Goal: Task Accomplishment & Management: Use online tool/utility

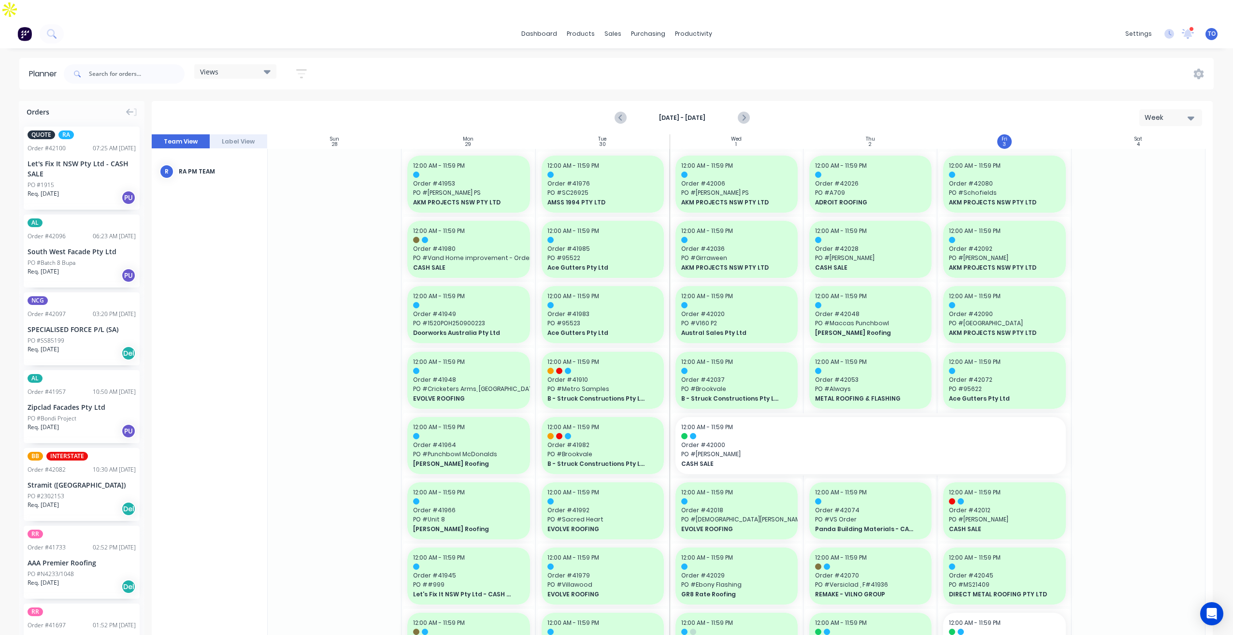
scroll to position [532, 0]
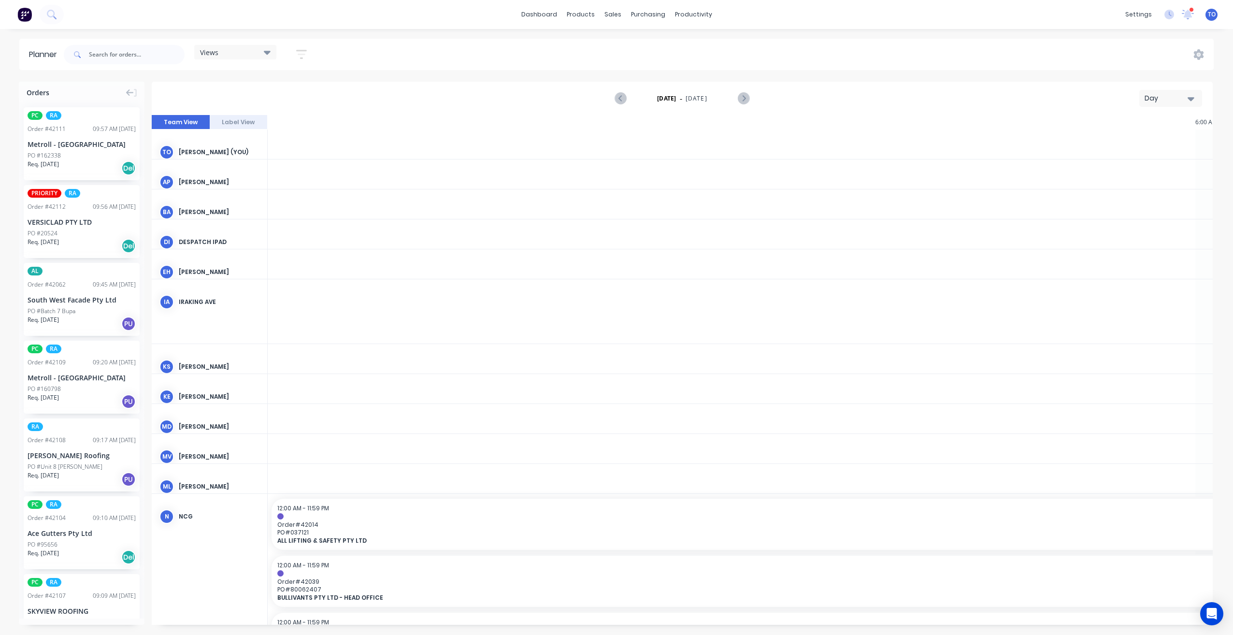
scroll to position [0, 1547]
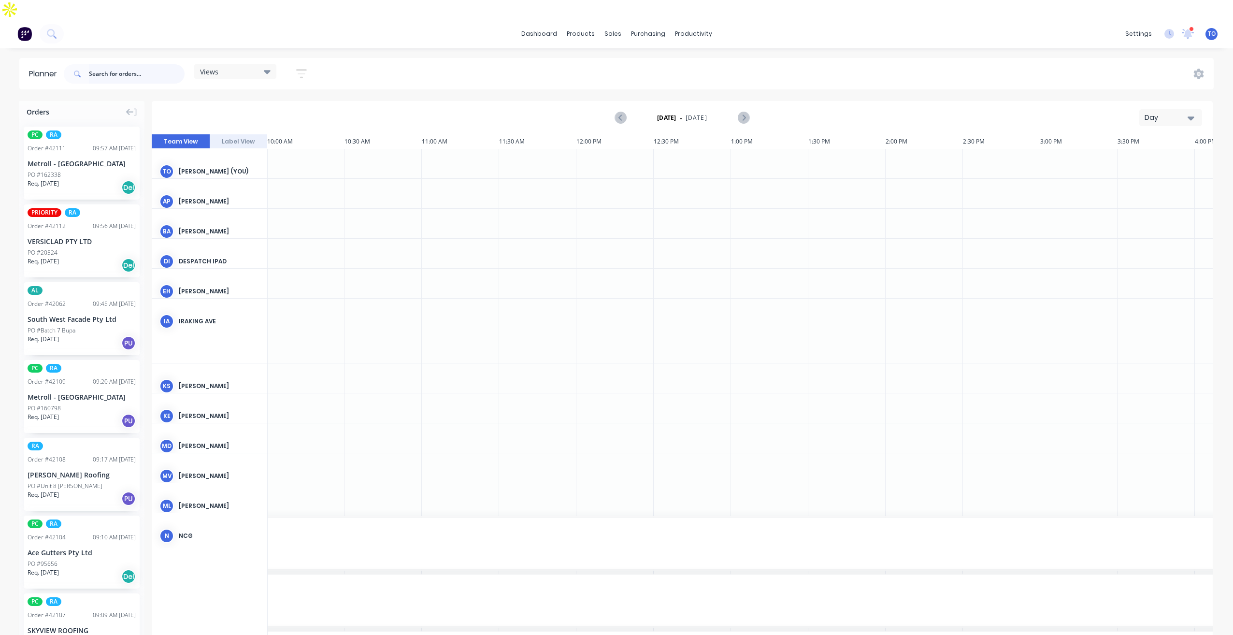
click at [114, 64] on input "text" at bounding box center [137, 73] width 96 height 19
paste input "42107"
type input "42107"
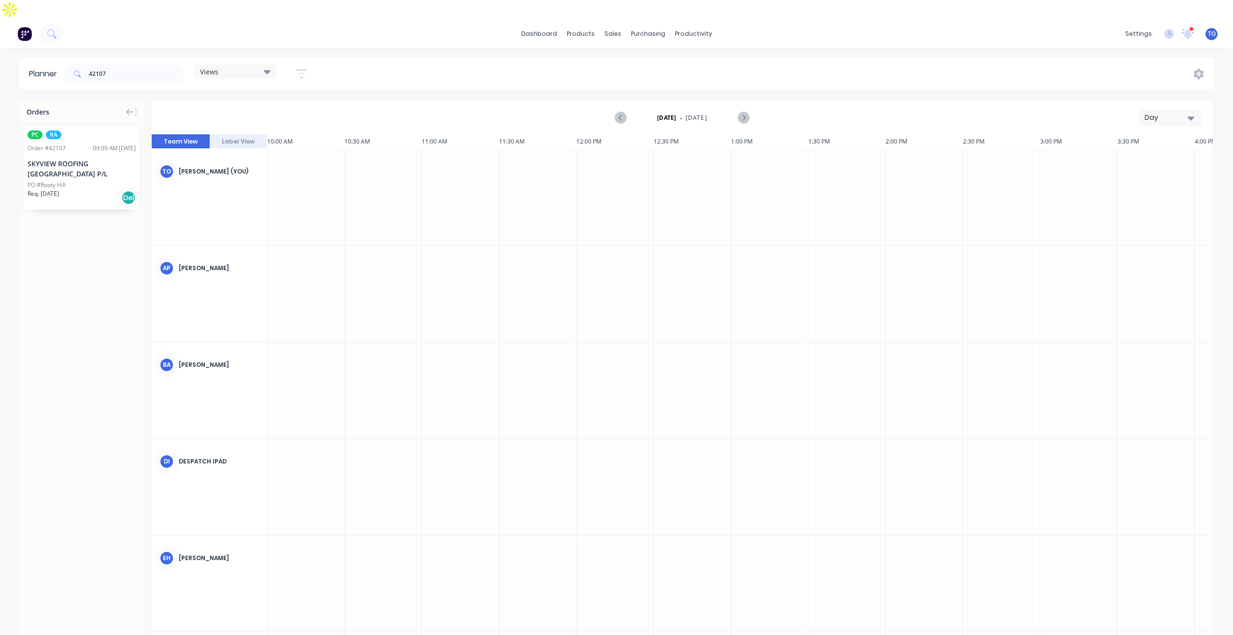
click at [110, 160] on div "PC RA Order # 42107 09:09 AM 03/10/25 SKYVIEW ROOFING AUSTRALIA P/L PO #Rooty H…" at bounding box center [82, 168] width 116 height 83
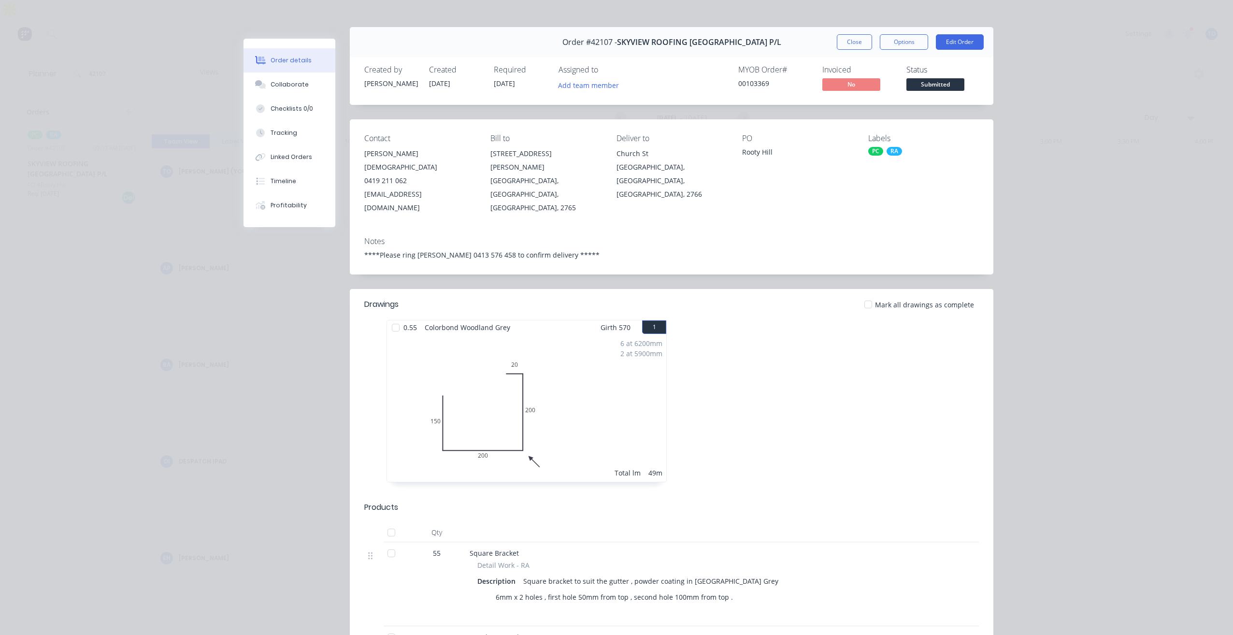
scroll to position [0, 0]
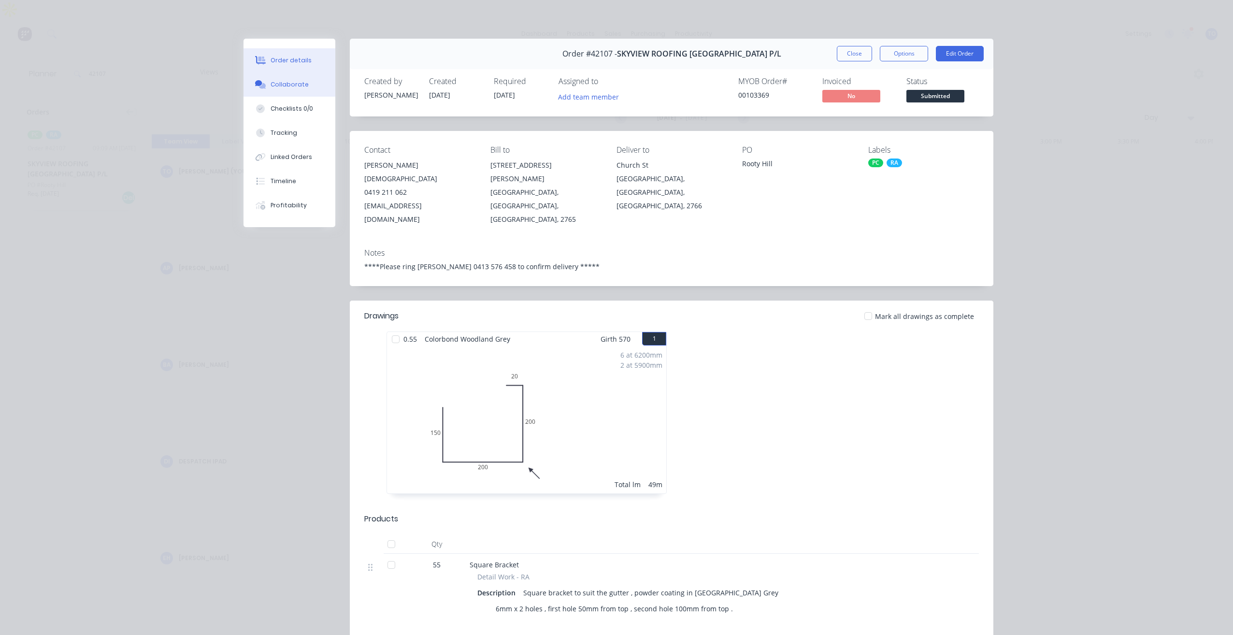
click at [324, 81] on button "Collaborate" at bounding box center [290, 84] width 92 height 24
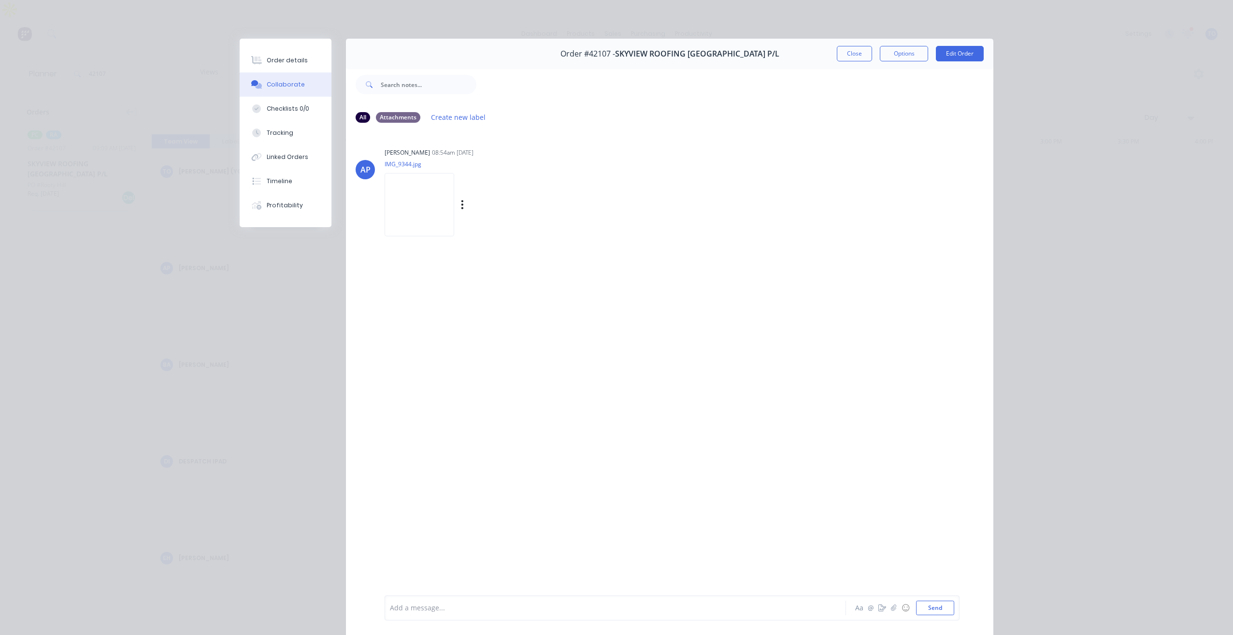
click at [418, 215] on img at bounding box center [420, 204] width 70 height 63
click at [844, 53] on button "Close" at bounding box center [854, 53] width 35 height 15
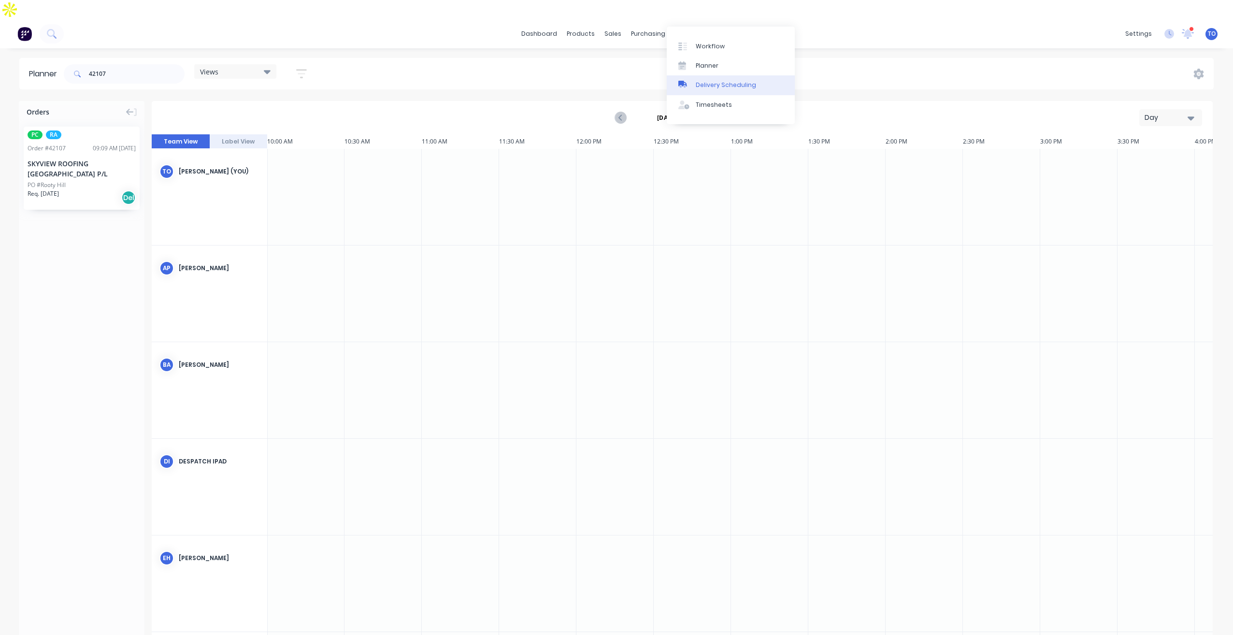
click at [712, 82] on div "Delivery Scheduling" at bounding box center [726, 85] width 60 height 9
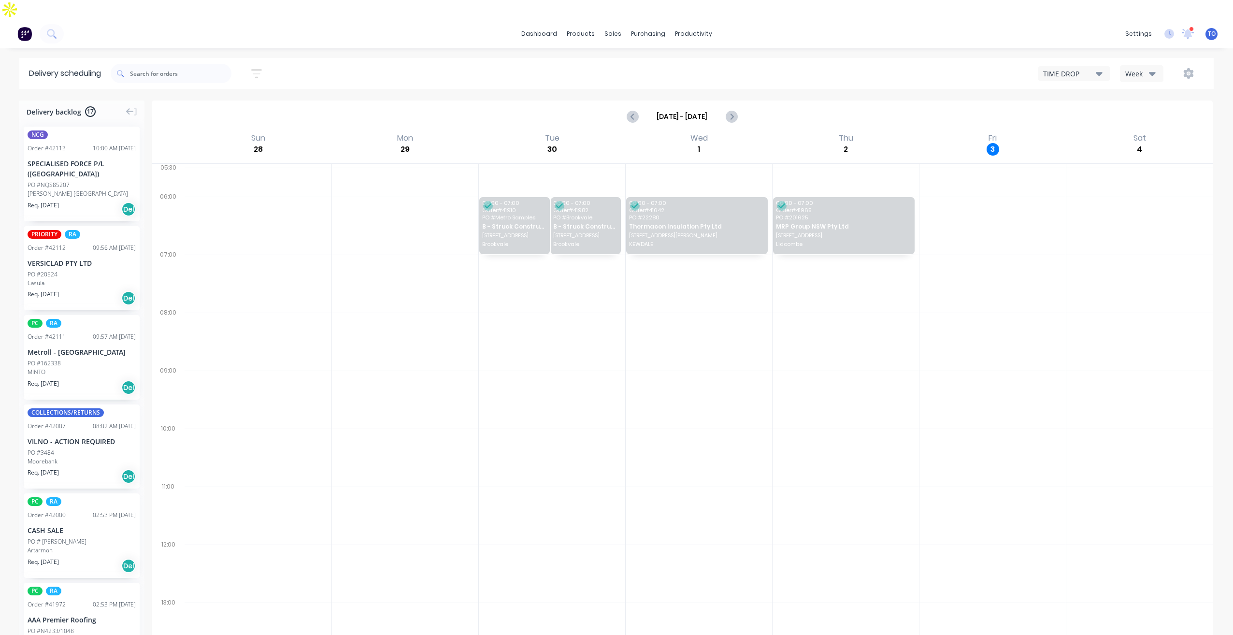
click at [1136, 69] on div "Week" at bounding box center [1139, 74] width 28 height 10
click at [1140, 109] on div "Vehicle" at bounding box center [1169, 118] width 96 height 19
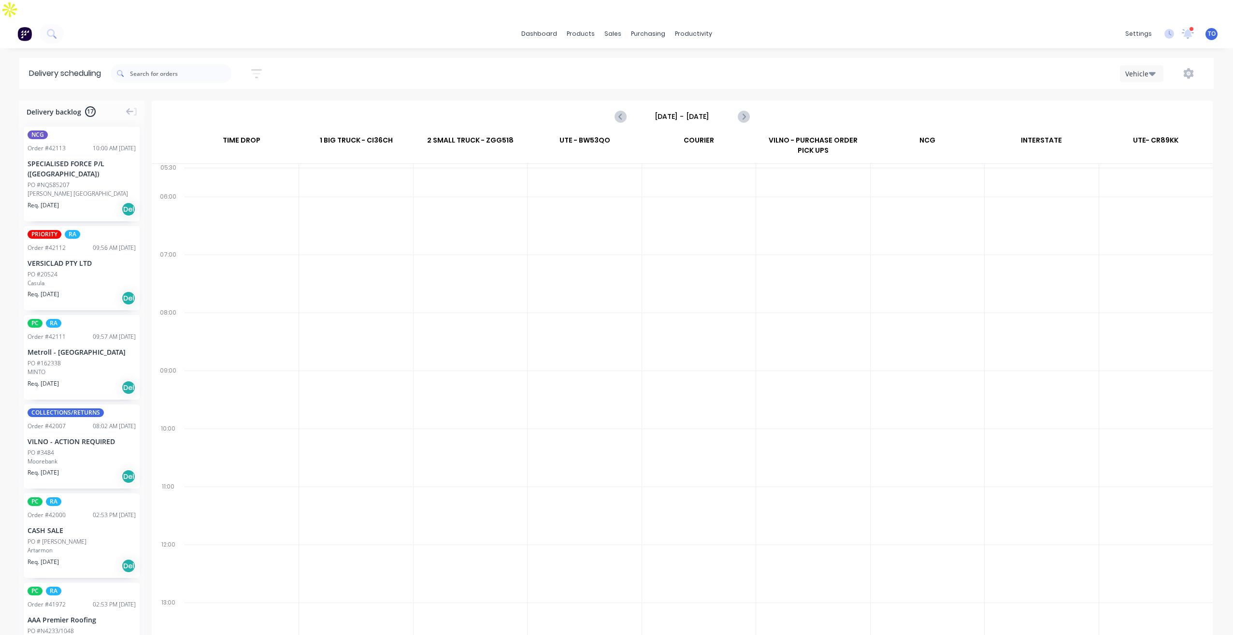
click at [701, 109] on input "Sunday - 28/09/25" at bounding box center [682, 116] width 96 height 14
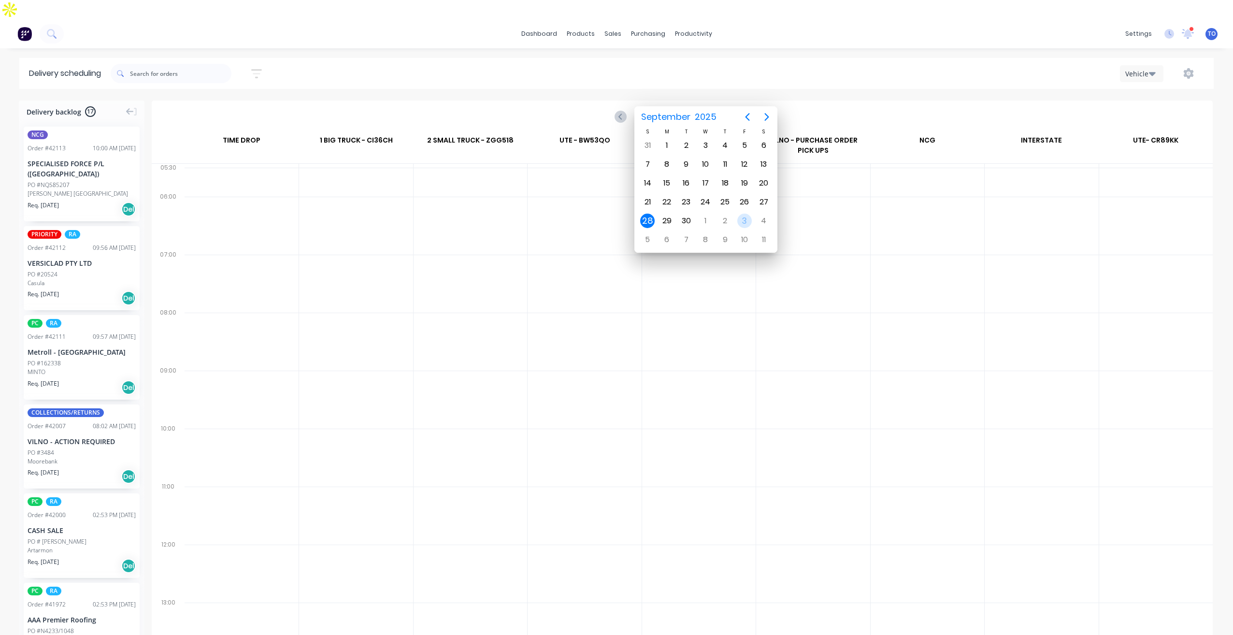
drag, startPoint x: 742, startPoint y: 224, endPoint x: 738, endPoint y: 219, distance: 6.2
click at [739, 221] on div "3" at bounding box center [744, 221] width 14 height 14
type input "Friday - 03/10/25"
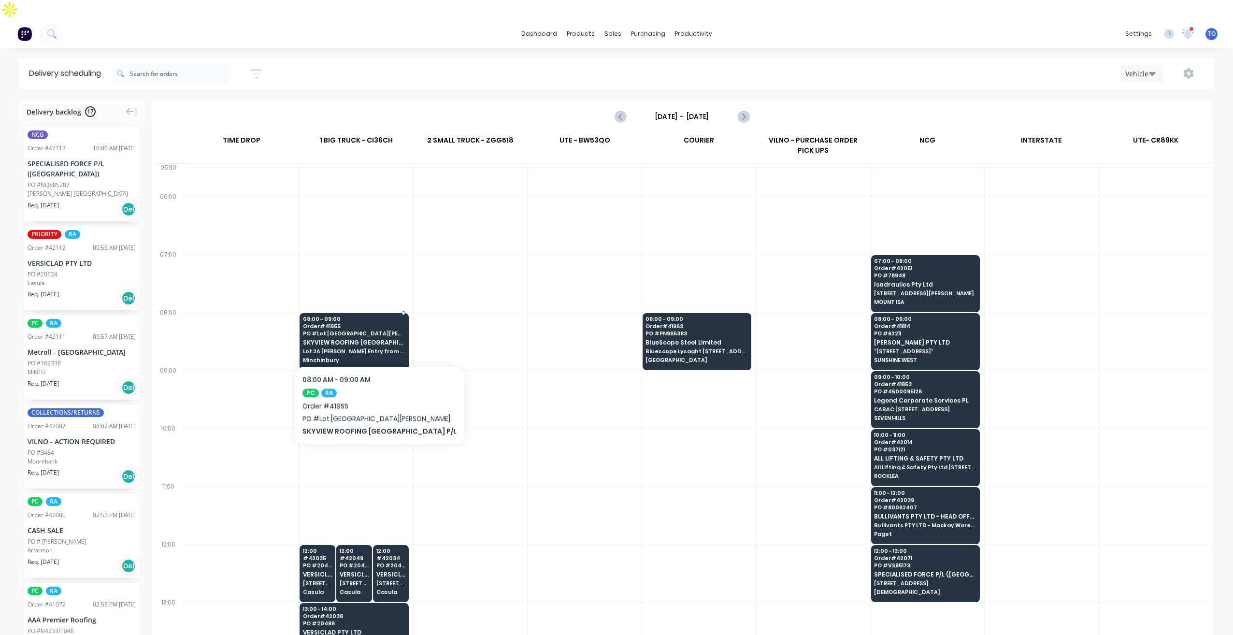
click at [358, 336] on div "08:00 - 09:00 Order # 41955 PO # Lot 2A Archbold RD SKYVIEW ROOFING AUSTRALIA P…" at bounding box center [354, 340] width 108 height 54
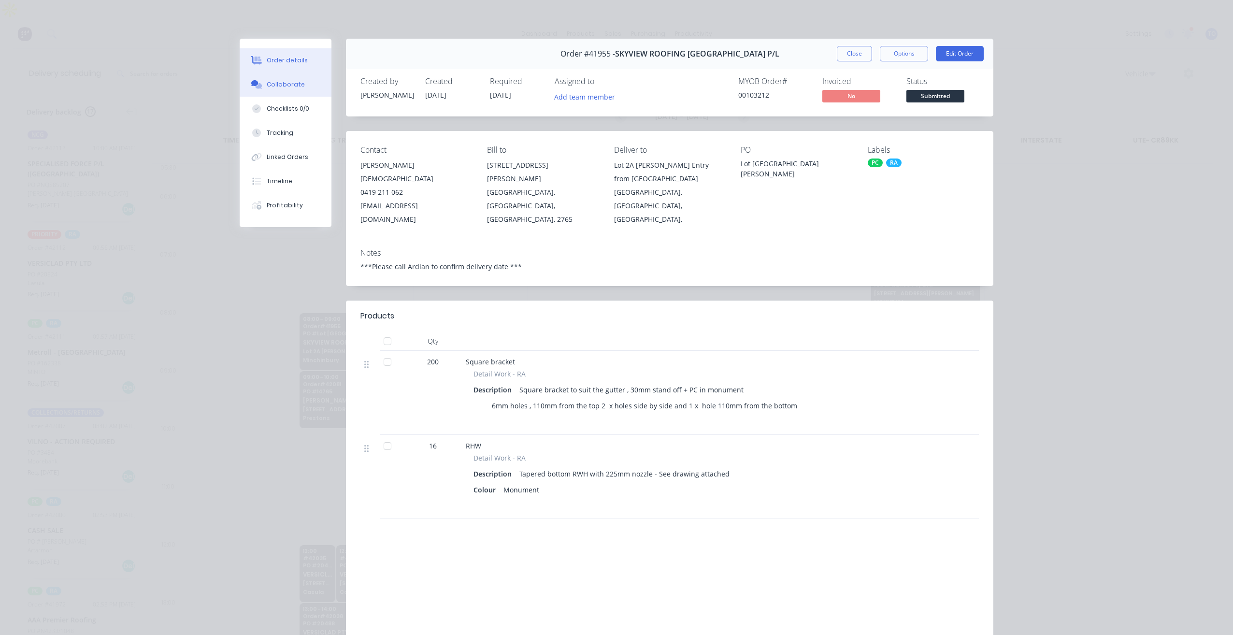
click at [284, 87] on div "Collaborate" at bounding box center [286, 84] width 38 height 9
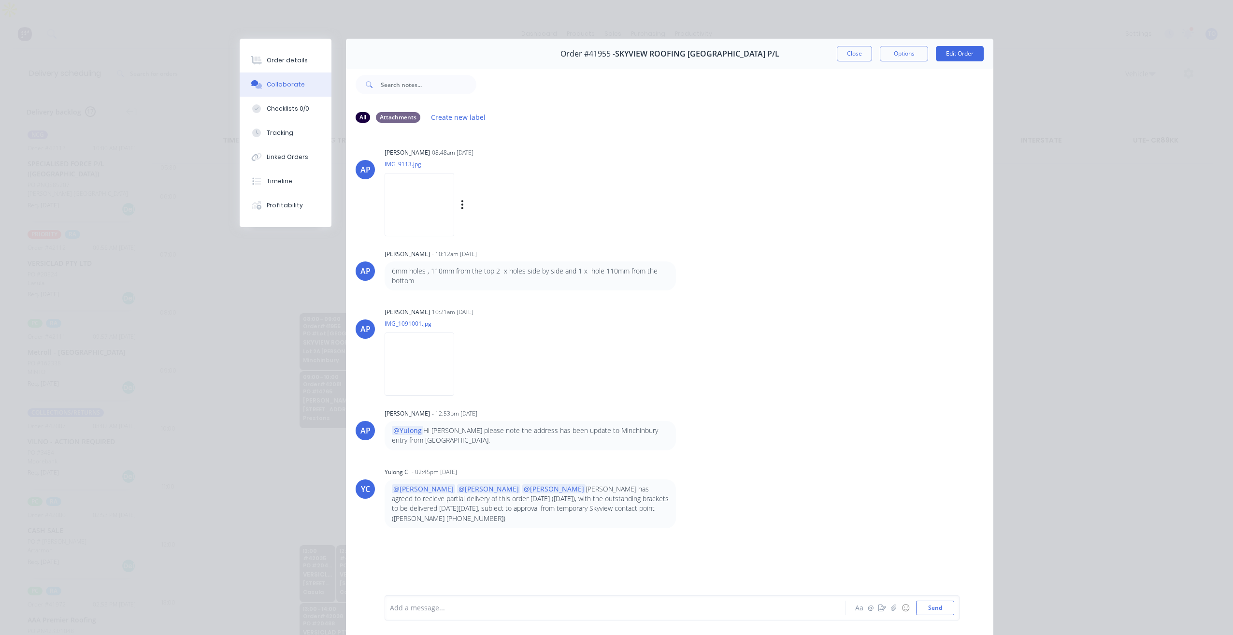
click at [420, 208] on img at bounding box center [420, 204] width 70 height 63
click at [288, 62] on div "Order details" at bounding box center [287, 60] width 41 height 9
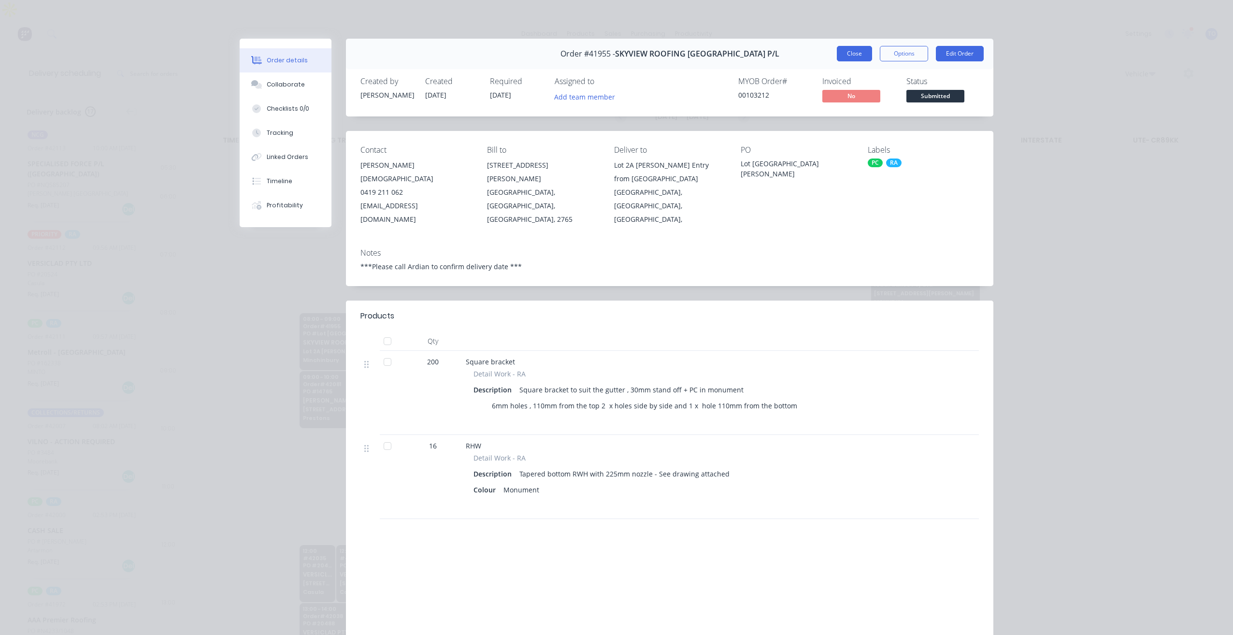
click at [852, 54] on button "Close" at bounding box center [854, 53] width 35 height 15
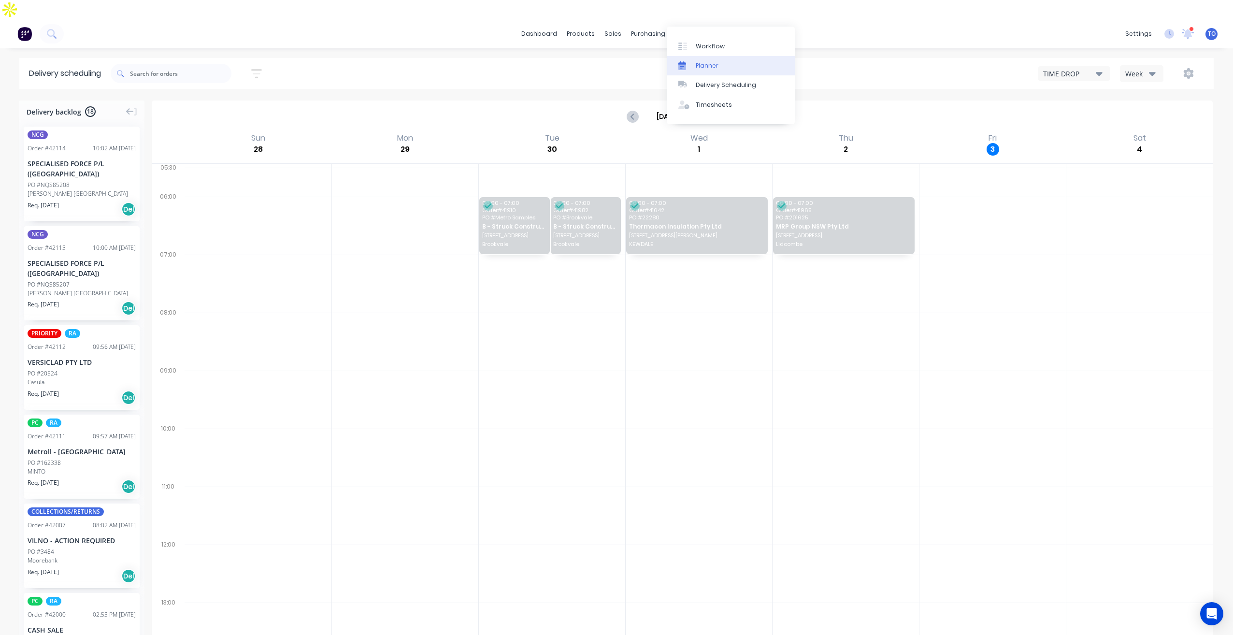
click at [704, 69] on div "Planner" at bounding box center [707, 65] width 23 height 9
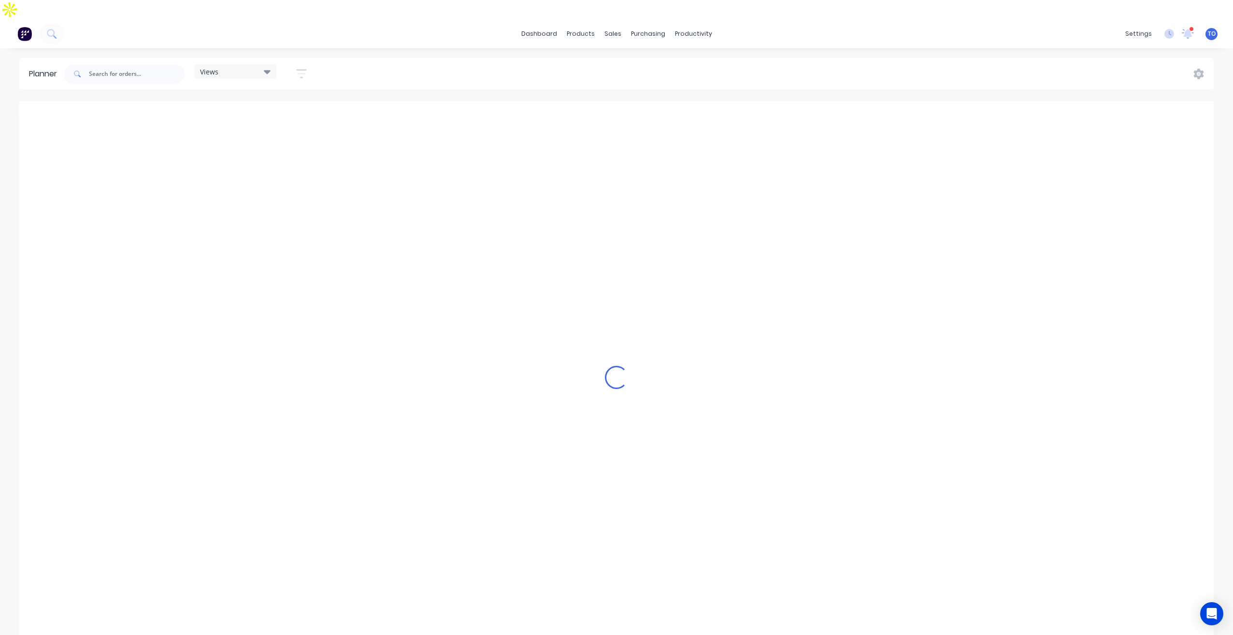
scroll to position [0, 1547]
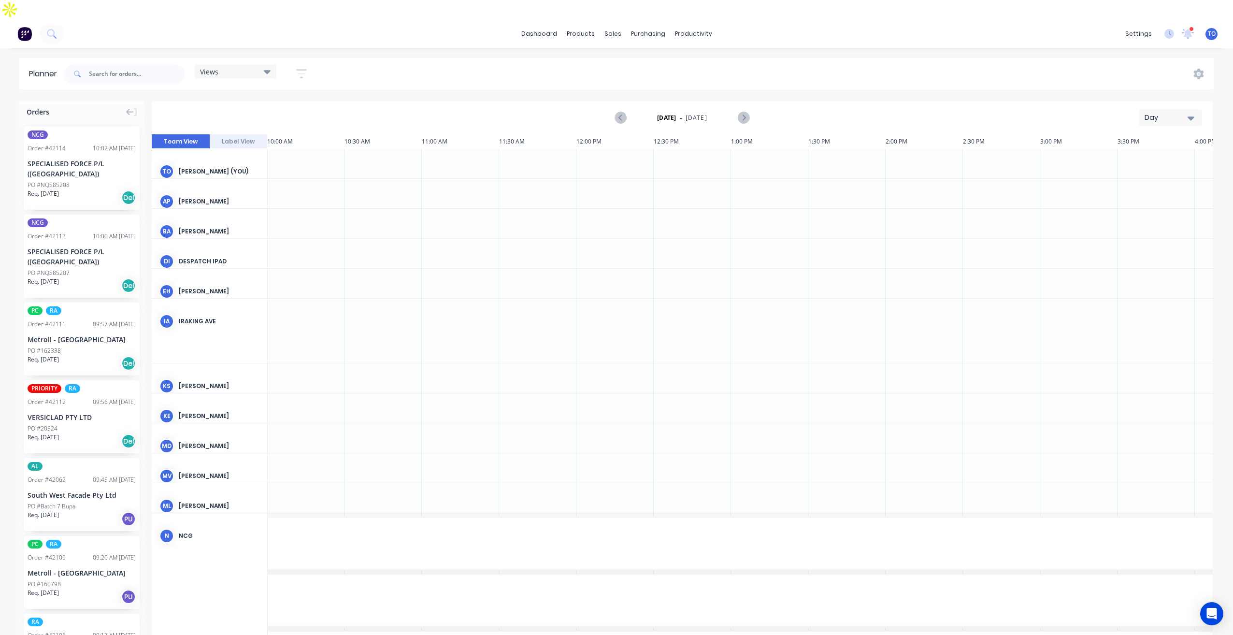
drag, startPoint x: 1158, startPoint y: 96, endPoint x: 1156, endPoint y: 105, distance: 10.0
click at [1158, 113] on div "Day" at bounding box center [1167, 118] width 44 height 10
click at [1135, 153] on div "Week" at bounding box center [1154, 162] width 96 height 19
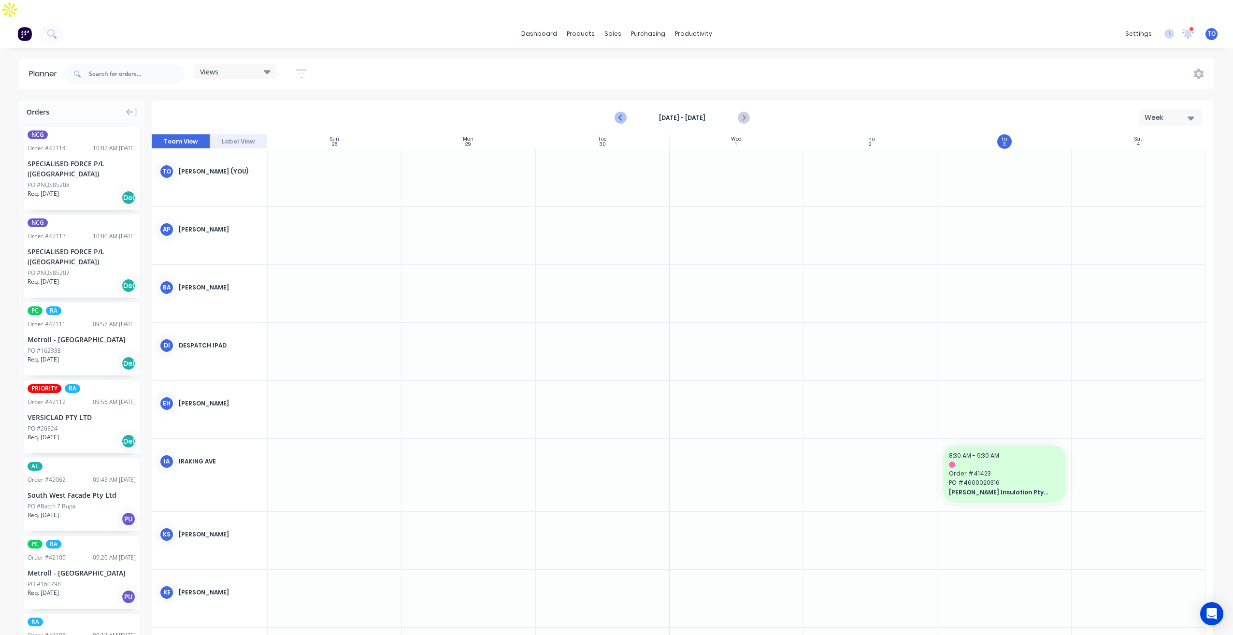
drag, startPoint x: 676, startPoint y: 92, endPoint x: 618, endPoint y: 102, distance: 58.8
click at [673, 109] on div "[DATE] - [DATE]" at bounding box center [682, 117] width 133 height 17
click at [293, 64] on button "button" at bounding box center [301, 73] width 31 height 19
click at [274, 105] on div "Show/Hide users" at bounding box center [250, 110] width 67 height 10
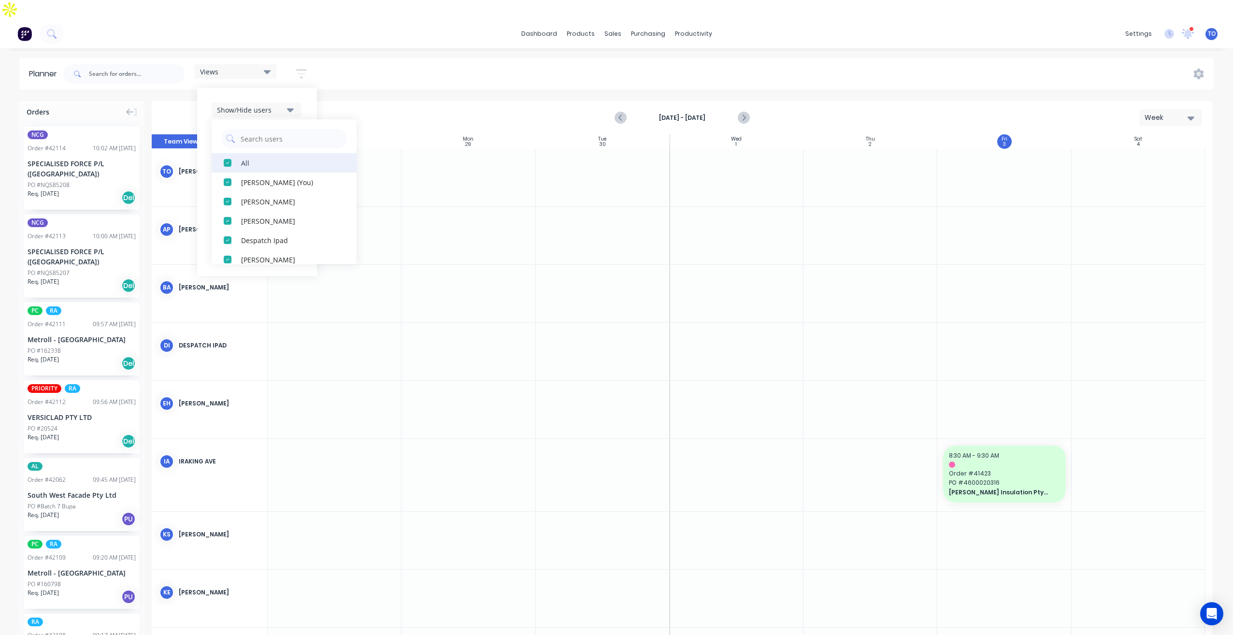
click at [240, 153] on button "All" at bounding box center [284, 162] width 145 height 19
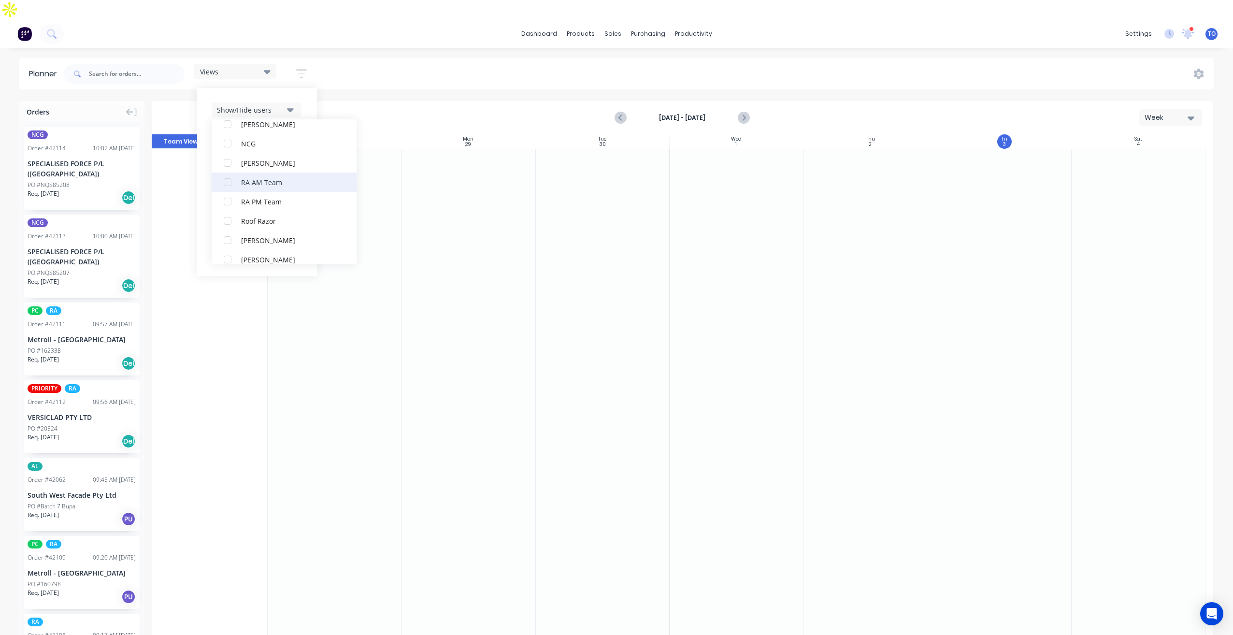
scroll to position [290, 0]
click at [256, 158] on div "RA PM Team" at bounding box center [289, 163] width 97 height 10
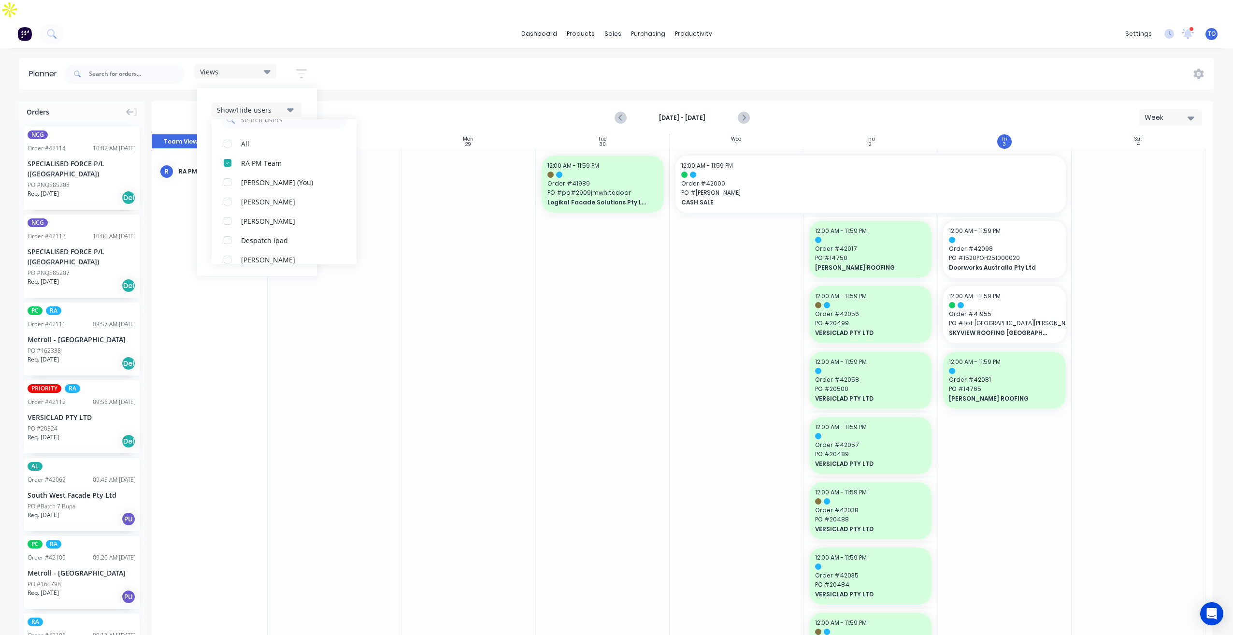
click at [306, 88] on div "Show/Hide users All RA PM Team [PERSON_NAME] (You) [PERSON_NAME] [PERSON_NAME] …" at bounding box center [257, 182] width 120 height 188
click at [286, 131] on button "Show/Hide orders" at bounding box center [257, 138] width 90 height 14
click at [265, 158] on div "All" at bounding box center [289, 163] width 97 height 10
click at [267, 196] on div "Unscheduled" at bounding box center [289, 201] width 97 height 10
click at [307, 115] on div "Show/Hide users Show/Hide orders All Scheduled Unscheduled Filter by status Fil…" at bounding box center [257, 182] width 120 height 188
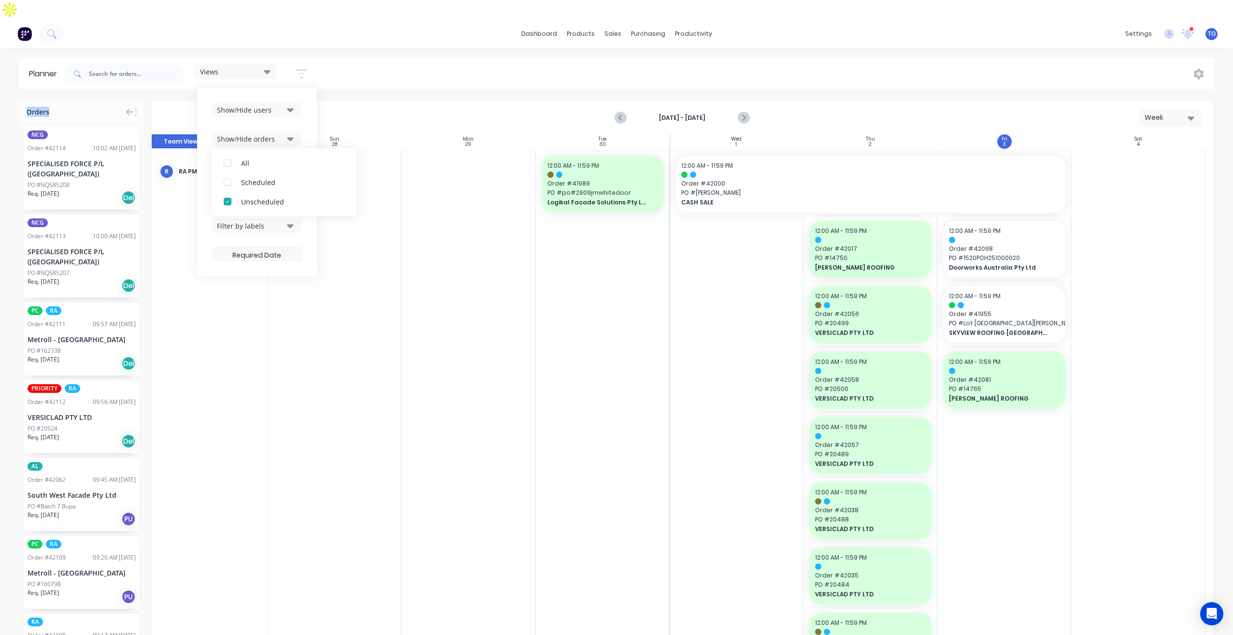
click at [307, 115] on div "Show/Hide users Show/Hide orders All Scheduled Unscheduled Filter by status Fil…" at bounding box center [257, 182] width 120 height 188
click at [296, 139] on div "Show/Hide users Show/Hide orders Filter by status Filter by assignee Filter by …" at bounding box center [257, 181] width 91 height 159
click at [290, 166] on icon "button" at bounding box center [290, 168] width 7 height 4
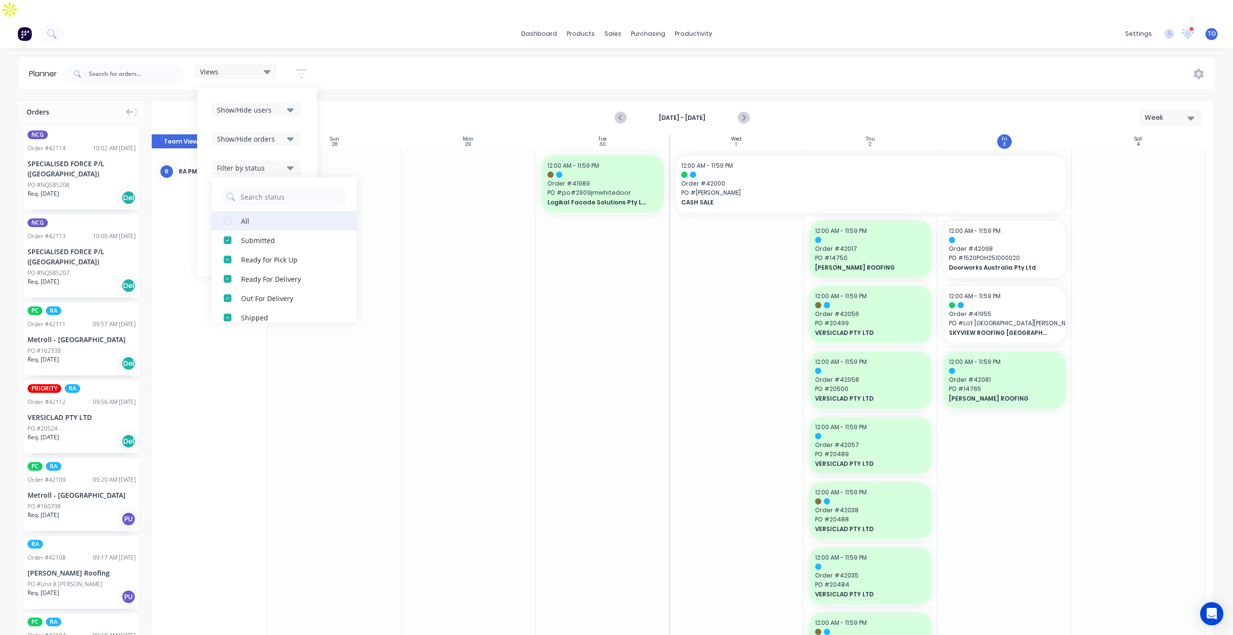
click at [246, 216] on div "All" at bounding box center [289, 221] width 97 height 10
click at [304, 127] on div "Show/Hide users Show/Hide orders Filter by status All Draft Quote Archived Deli…" at bounding box center [257, 182] width 120 height 188
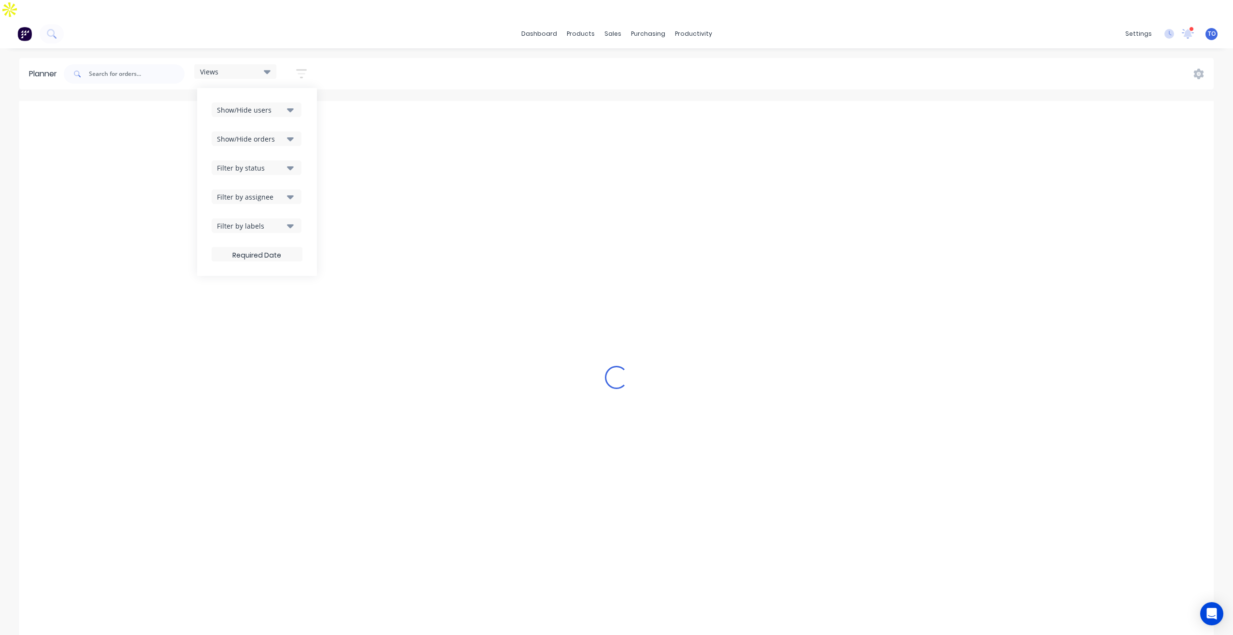
click at [279, 192] on div "Filter by assignee" at bounding box center [250, 197] width 67 height 10
click at [414, 59] on div "Views Save new view None (Default) edit Iraking edit [PERSON_NAME] edit [PERSON…" at bounding box center [638, 73] width 1152 height 29
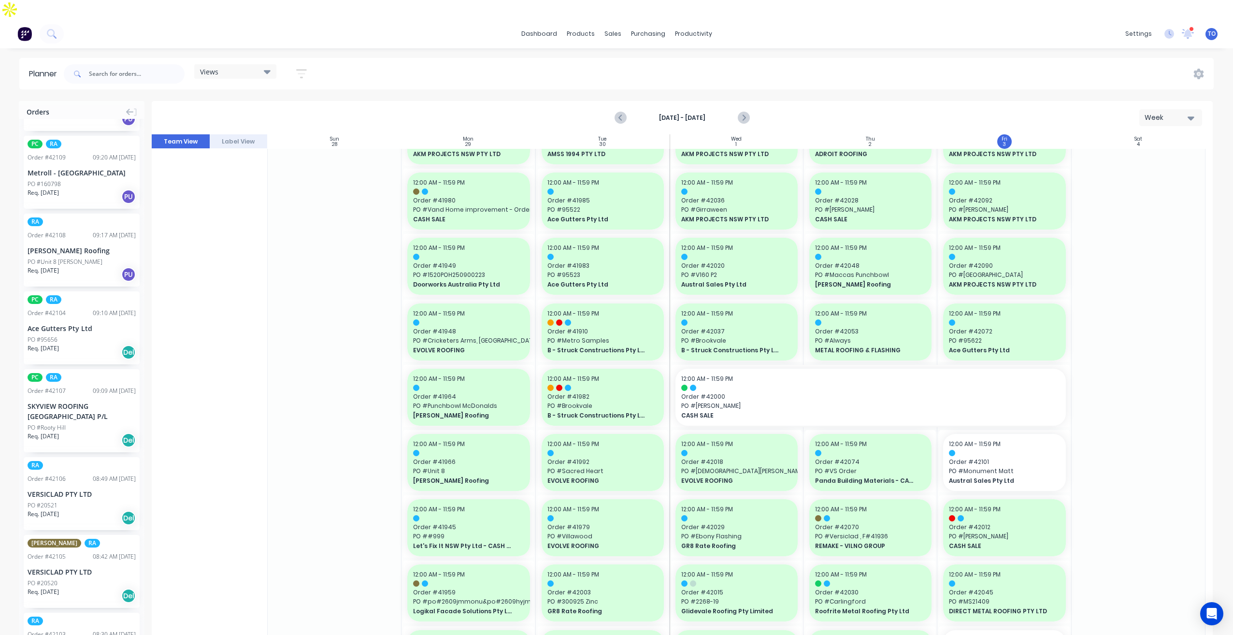
scroll to position [435, 0]
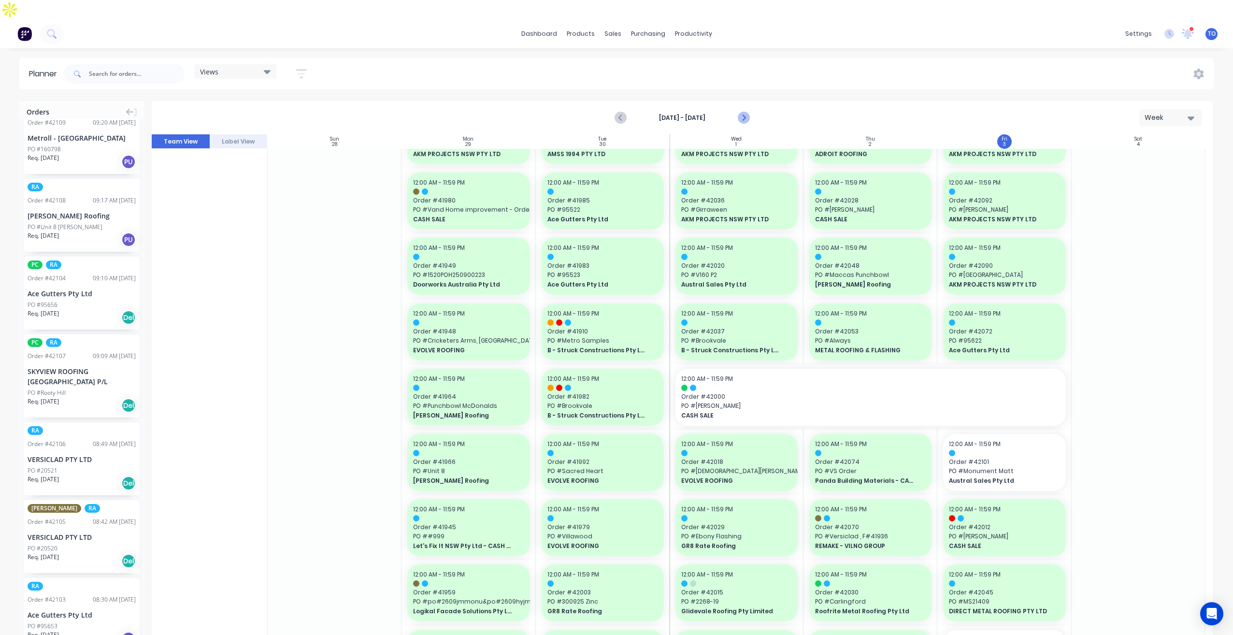
click at [740, 112] on icon "Next page" at bounding box center [743, 118] width 12 height 12
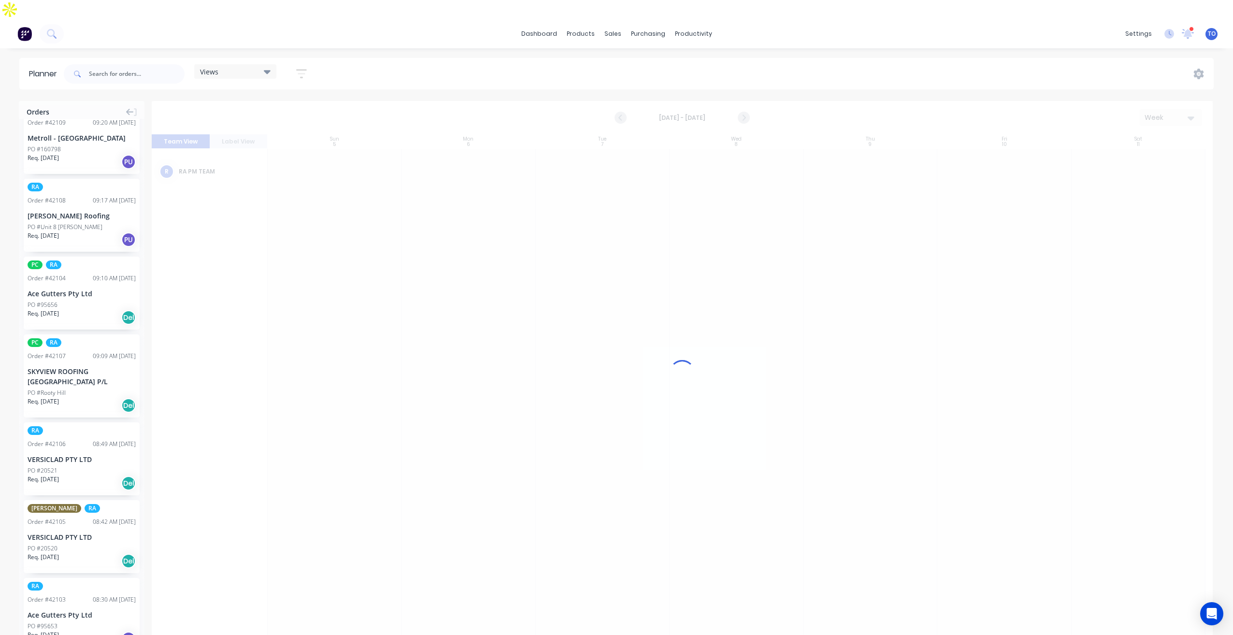
scroll to position [0, 0]
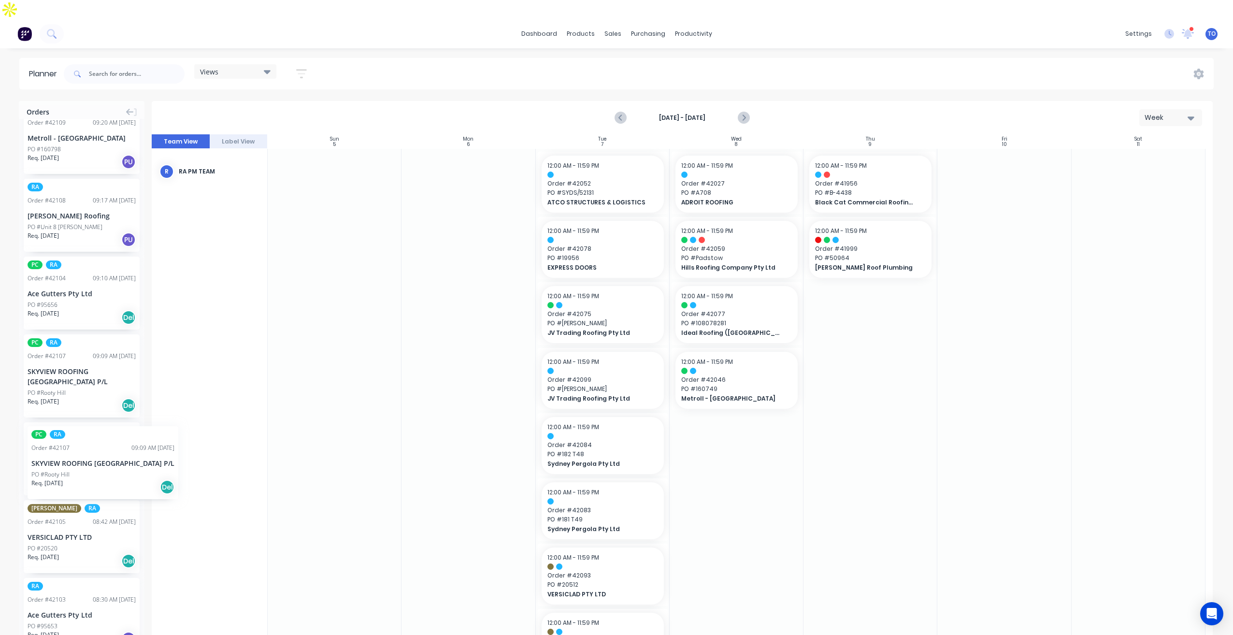
drag, startPoint x: 52, startPoint y: 357, endPoint x: 44, endPoint y: 371, distance: 16.2
click at [742, 114] on icon "Next page" at bounding box center [743, 118] width 4 height 8
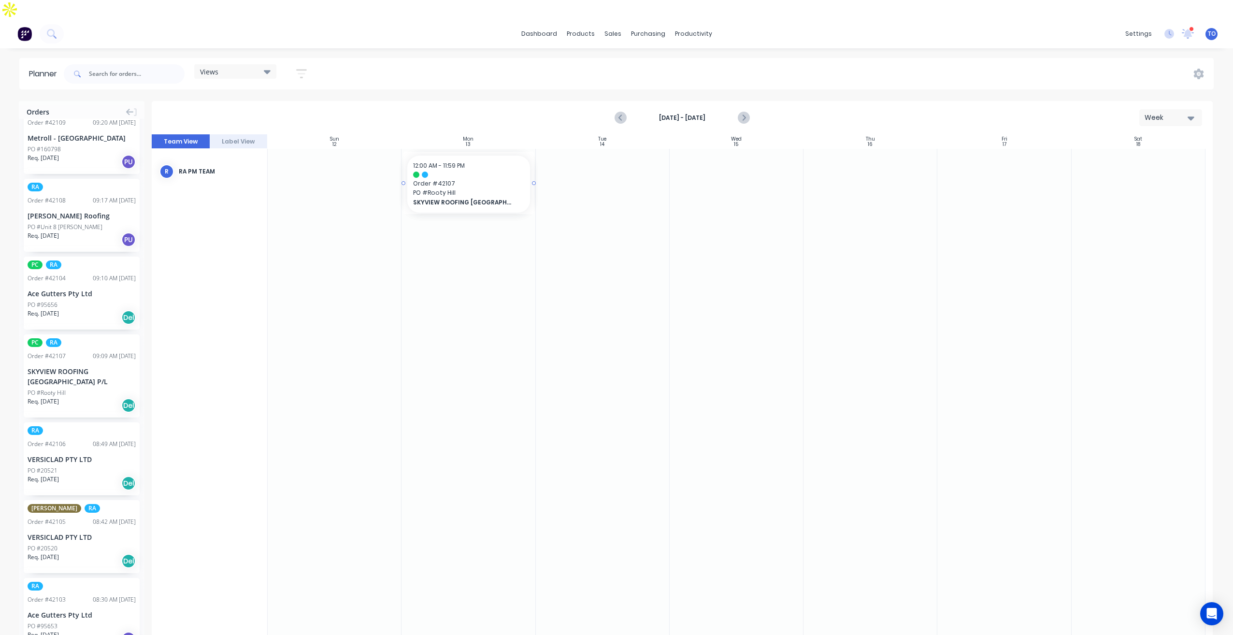
drag, startPoint x: 51, startPoint y: 361, endPoint x: 463, endPoint y: 243, distance: 429.5
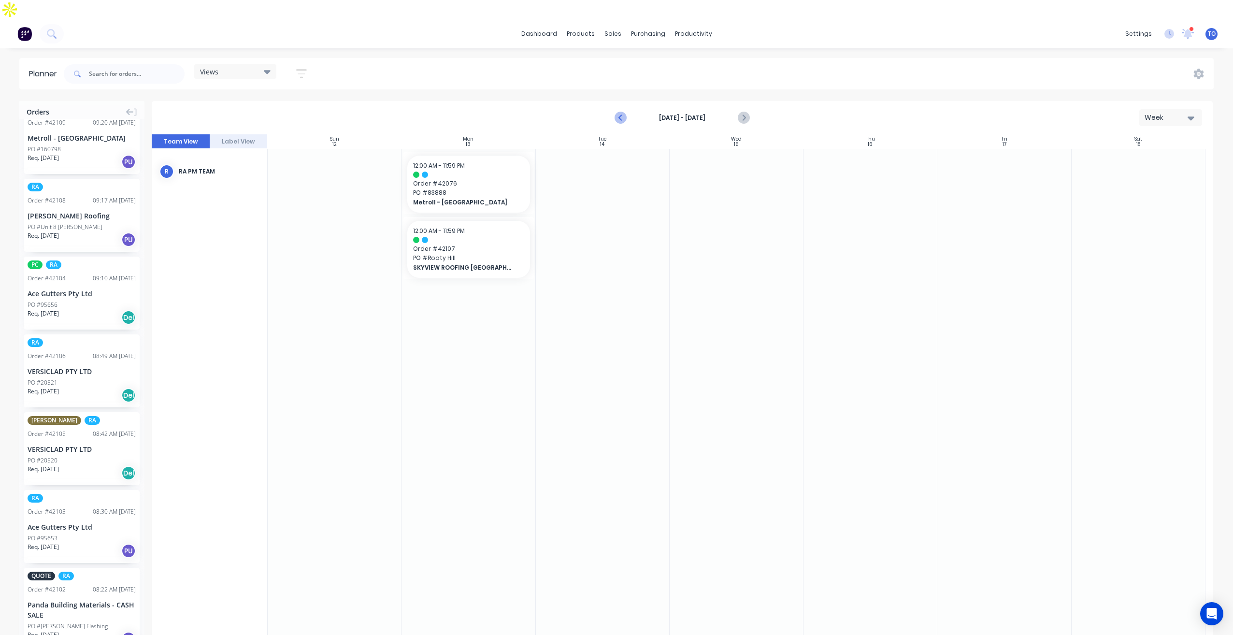
click at [615, 108] on button "Previous page" at bounding box center [620, 117] width 19 height 19
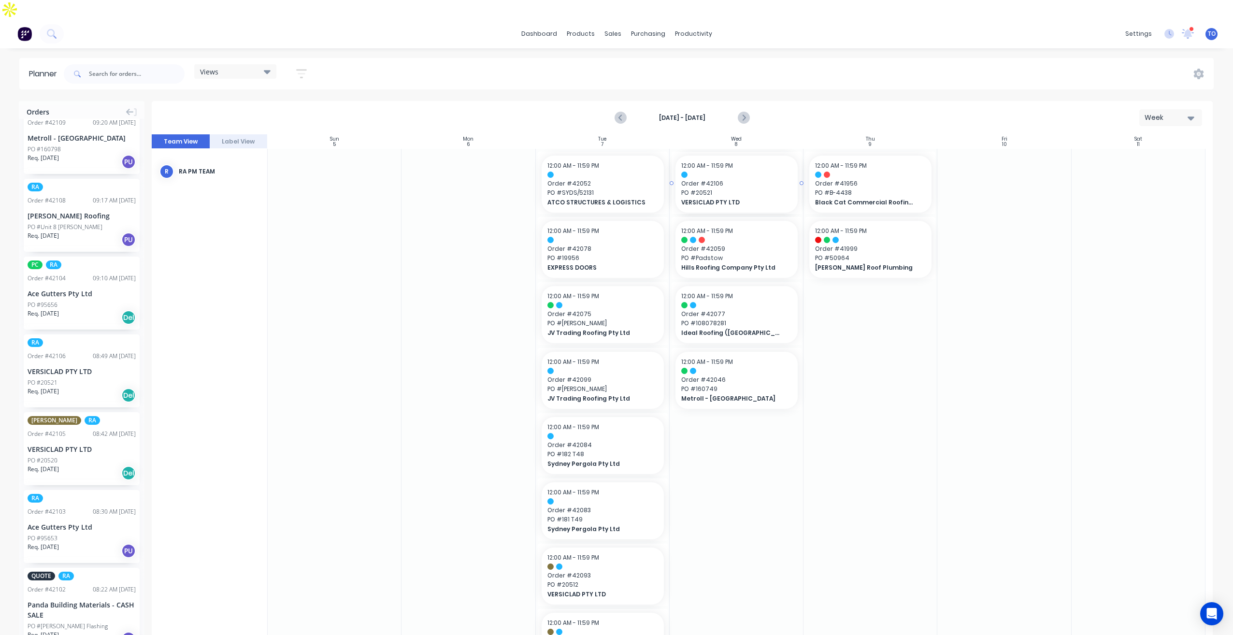
drag, startPoint x: 64, startPoint y: 354, endPoint x: 701, endPoint y: 183, distance: 659.9
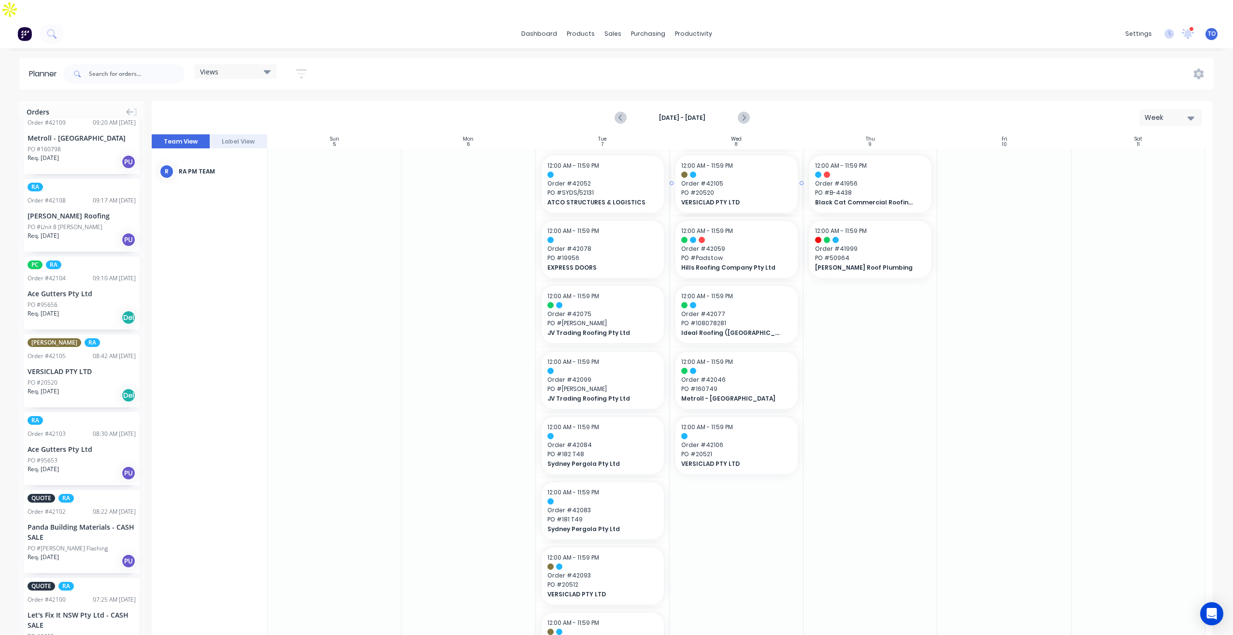
drag, startPoint x: 57, startPoint y: 347, endPoint x: 696, endPoint y: 235, distance: 649.1
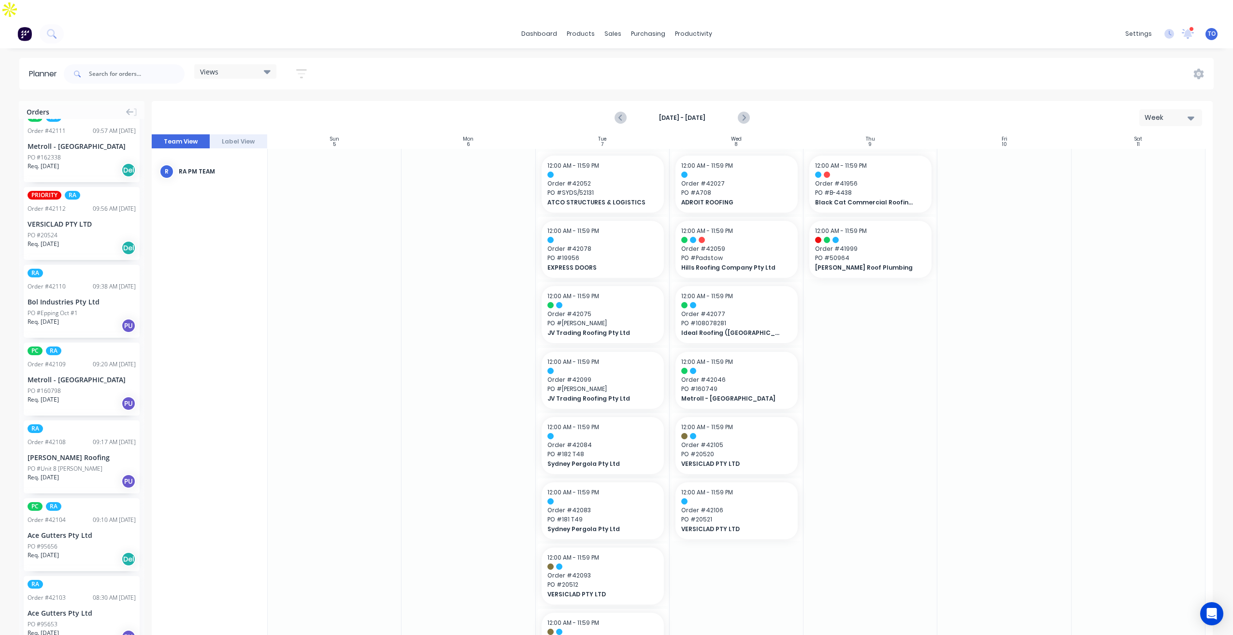
scroll to position [242, 0]
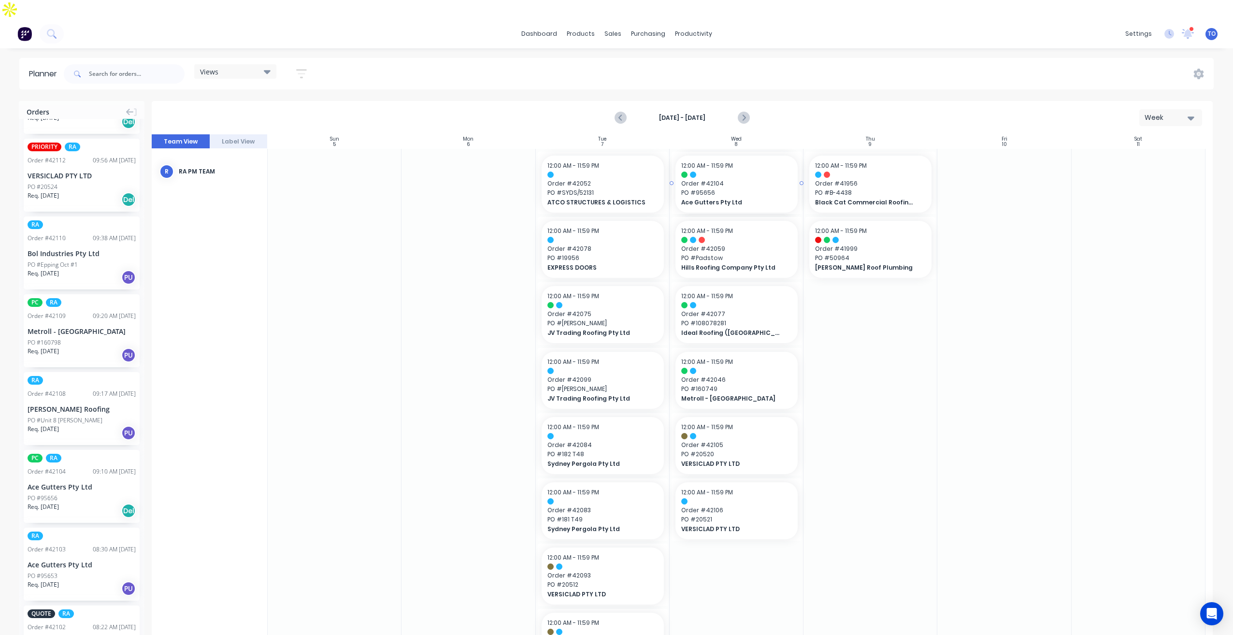
drag, startPoint x: 51, startPoint y: 465, endPoint x: 737, endPoint y: 315, distance: 702.4
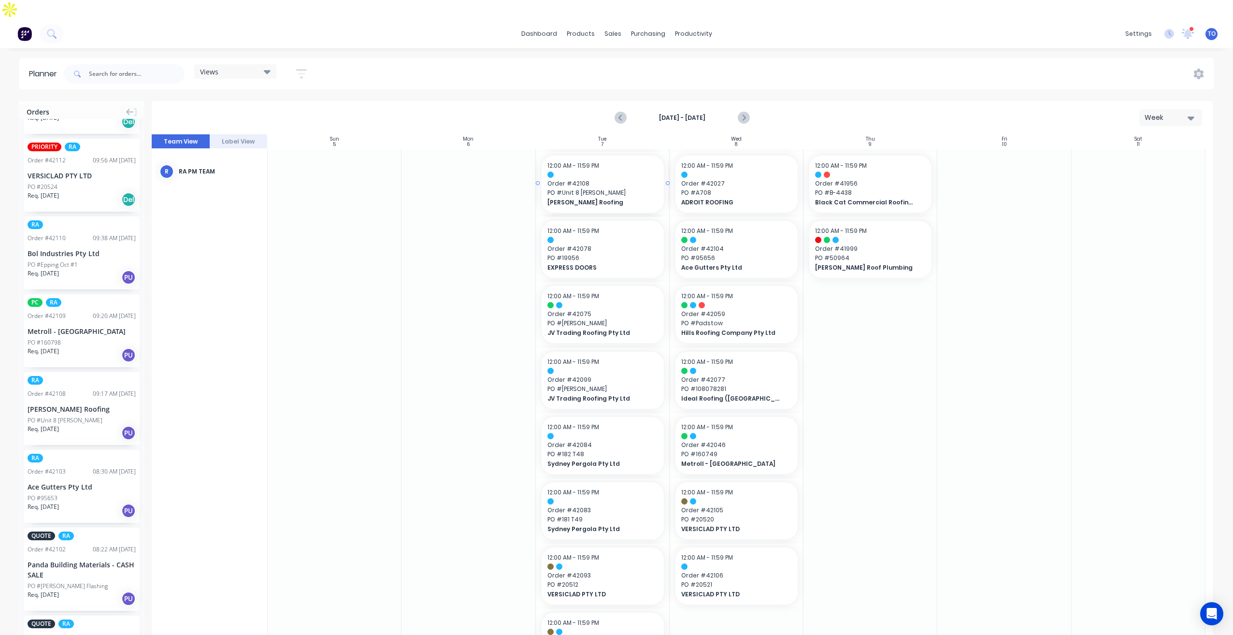
drag, startPoint x: 56, startPoint y: 394, endPoint x: 575, endPoint y: 247, distance: 538.9
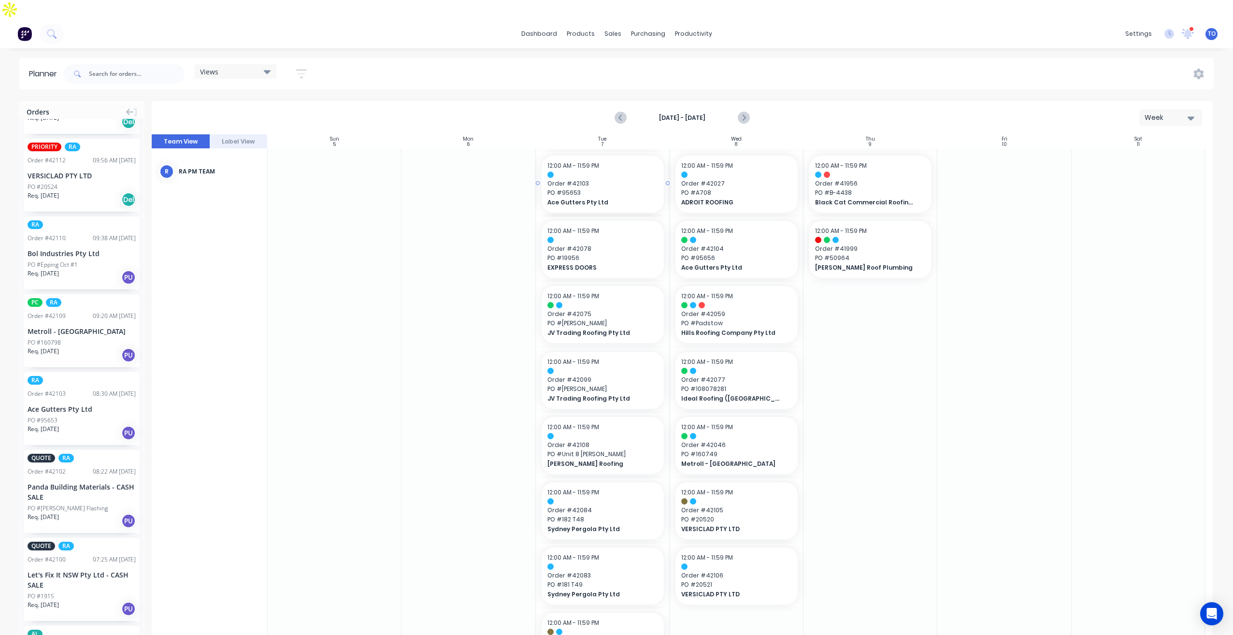
drag, startPoint x: 36, startPoint y: 391, endPoint x: 553, endPoint y: 264, distance: 532.1
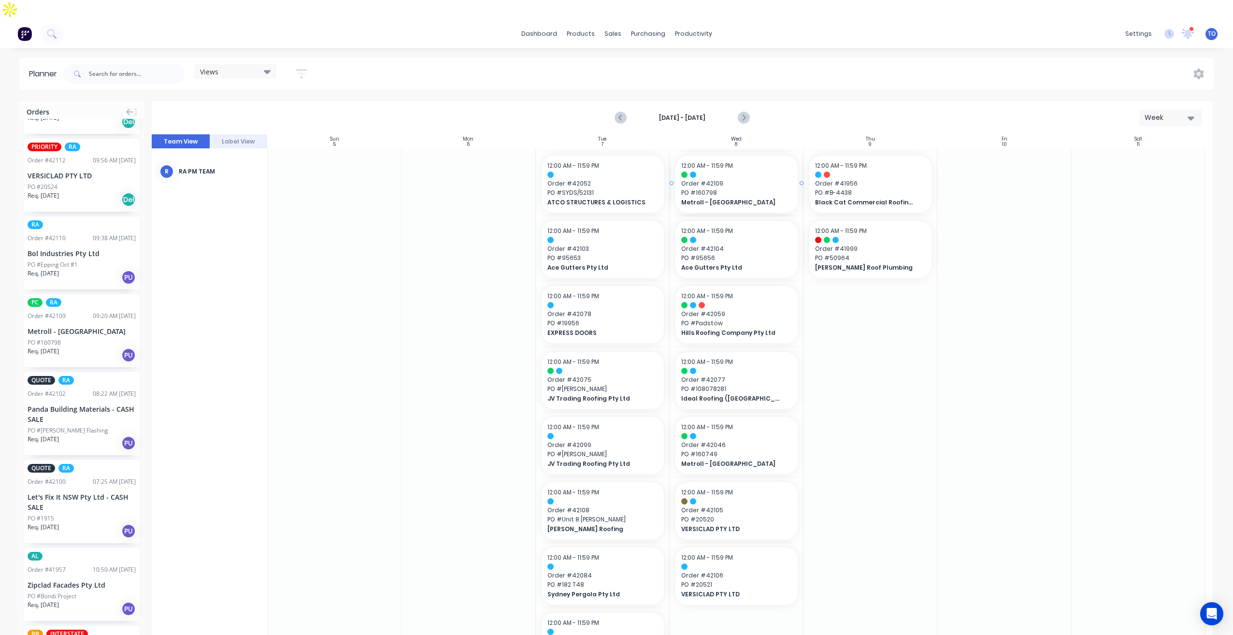
drag, startPoint x: 48, startPoint y: 319, endPoint x: 689, endPoint y: 205, distance: 650.7
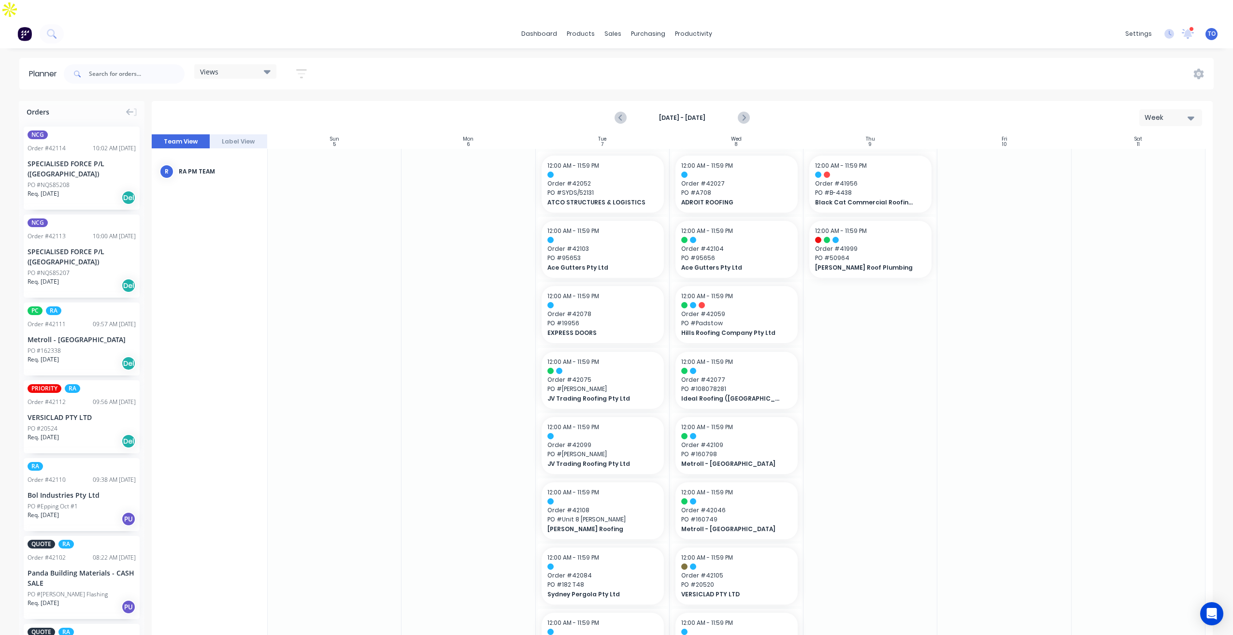
scroll to position [48, 0]
